Goal: Task Accomplishment & Management: Manage account settings

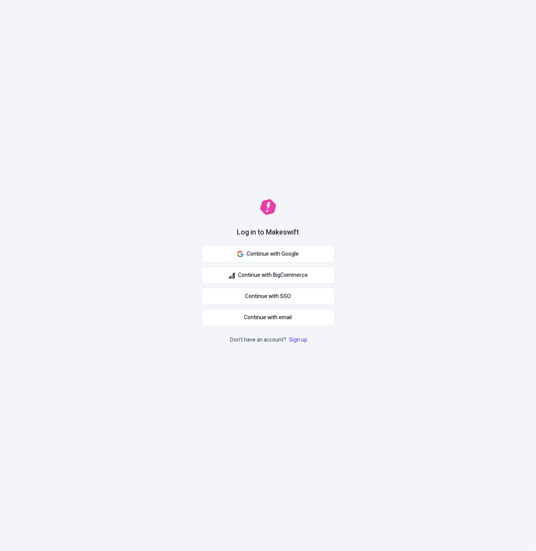
click at [281, 251] on span "Continue with Google" at bounding box center [273, 254] width 52 height 9
click at [419, 208] on div "Log in to Makeswift Continue with Google Continue with BigCommerce Continue wit…" at bounding box center [268, 275] width 536 height 551
click at [287, 318] on span "Continue with email" at bounding box center [268, 317] width 48 height 9
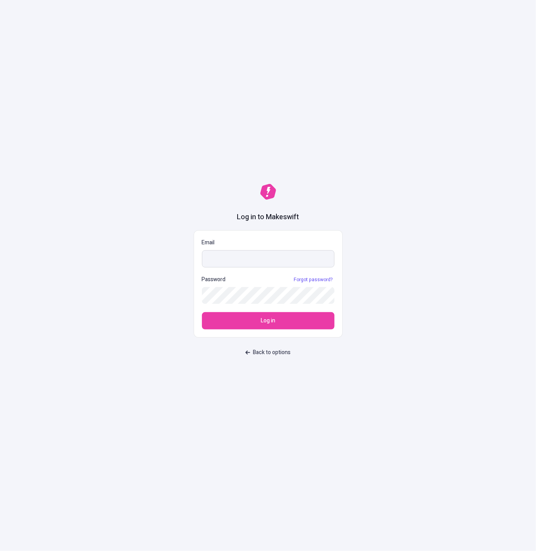
click at [257, 256] on input "Email" at bounding box center [268, 258] width 132 height 17
click at [0, 550] on com-1password-button at bounding box center [0, 551] width 0 height 0
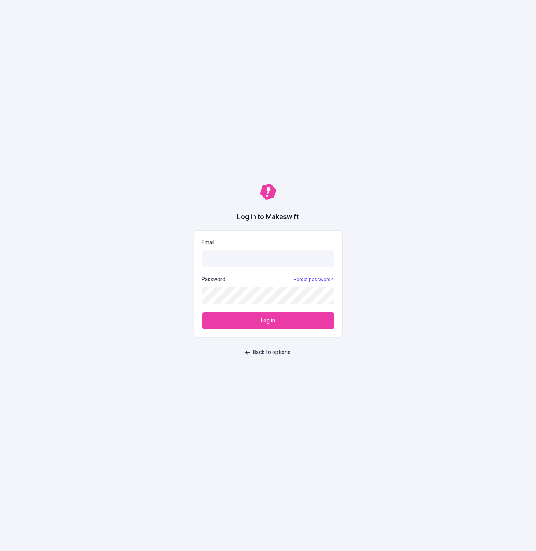
click at [354, 90] on div "Log in to Makeswift Email Password Forgot password? Log in Back to options" at bounding box center [268, 275] width 536 height 551
click at [226, 260] on input "Email" at bounding box center [268, 258] width 132 height 17
click at [142, 105] on div "Log in to Makeswift Email Password Forgot password? Log in Back to options" at bounding box center [268, 275] width 536 height 551
click at [252, 248] on label "Email" at bounding box center [268, 252] width 132 height 29
click at [252, 250] on input "Email" at bounding box center [268, 258] width 132 height 17
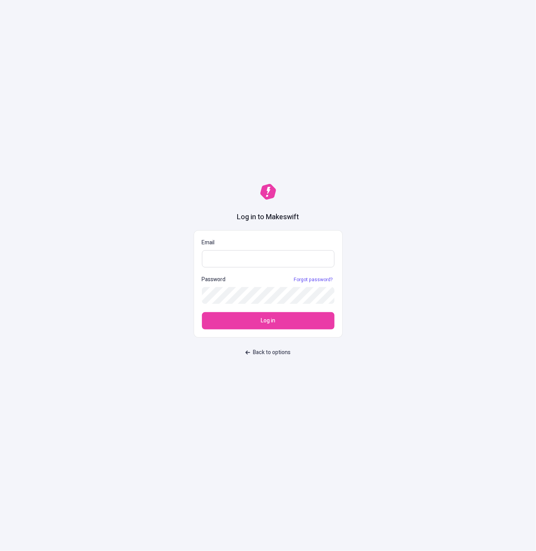
click at [255, 261] on input "Email" at bounding box center [268, 258] width 132 height 17
type input "josh+staging+8@makeswift.com"
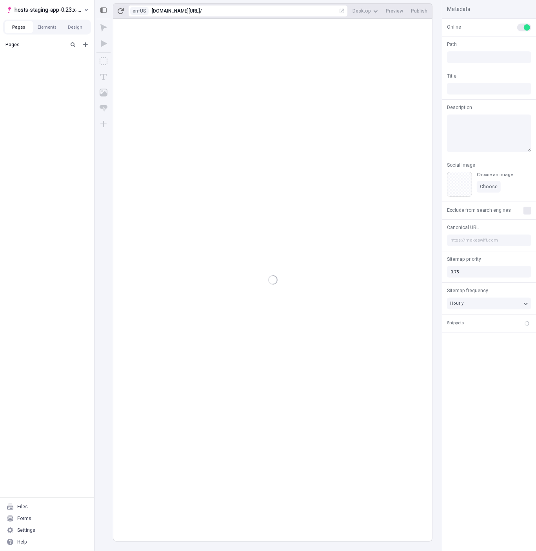
type input "/page-4"
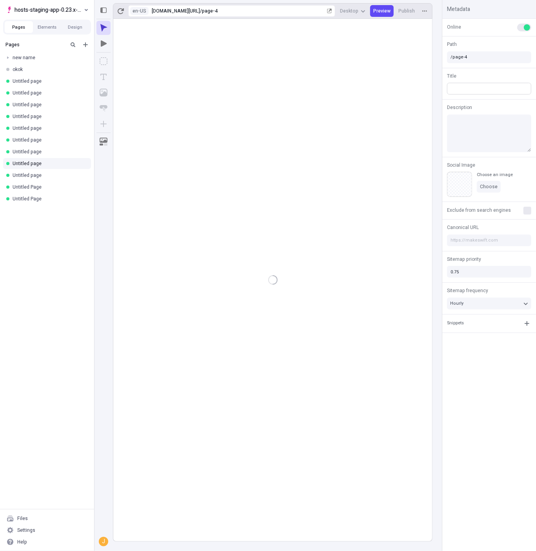
click at [482, 87] on input "text" at bounding box center [489, 89] width 84 height 12
type input "aaaaaaaaaa"
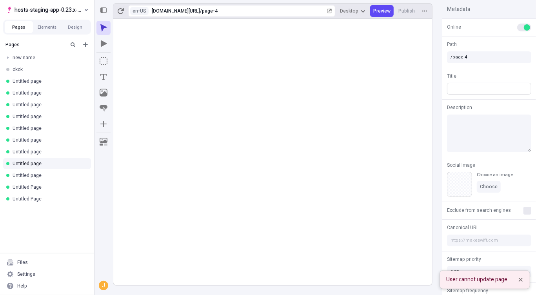
click at [479, 83] on input "text" at bounding box center [489, 89] width 84 height 12
click at [475, 57] on input "/page-4" at bounding box center [489, 57] width 84 height 12
click at [53, 244] on div "Pages new name okok Untitled page Untitled page Untitled page Untitled page Unt…" at bounding box center [47, 145] width 94 height 215
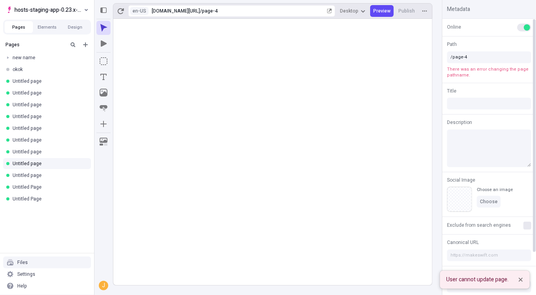
click at [479, 84] on div "Title" at bounding box center [489, 98] width 94 height 31
